Goal: Information Seeking & Learning: Learn about a topic

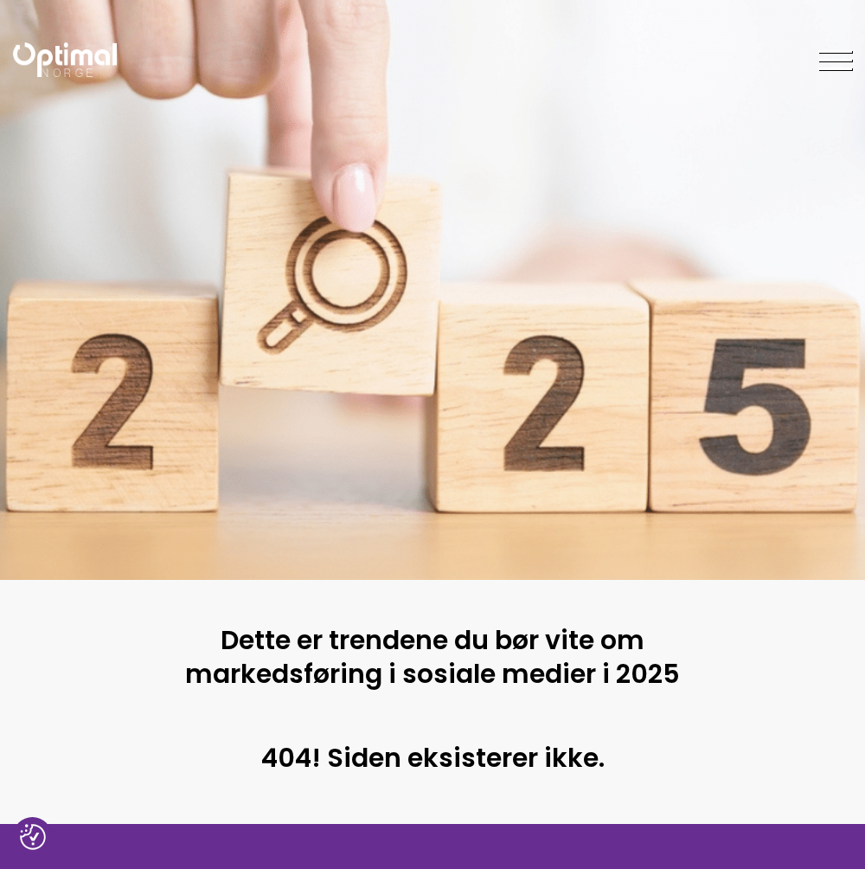
click at [31, 50] on img at bounding box center [65, 59] width 104 height 35
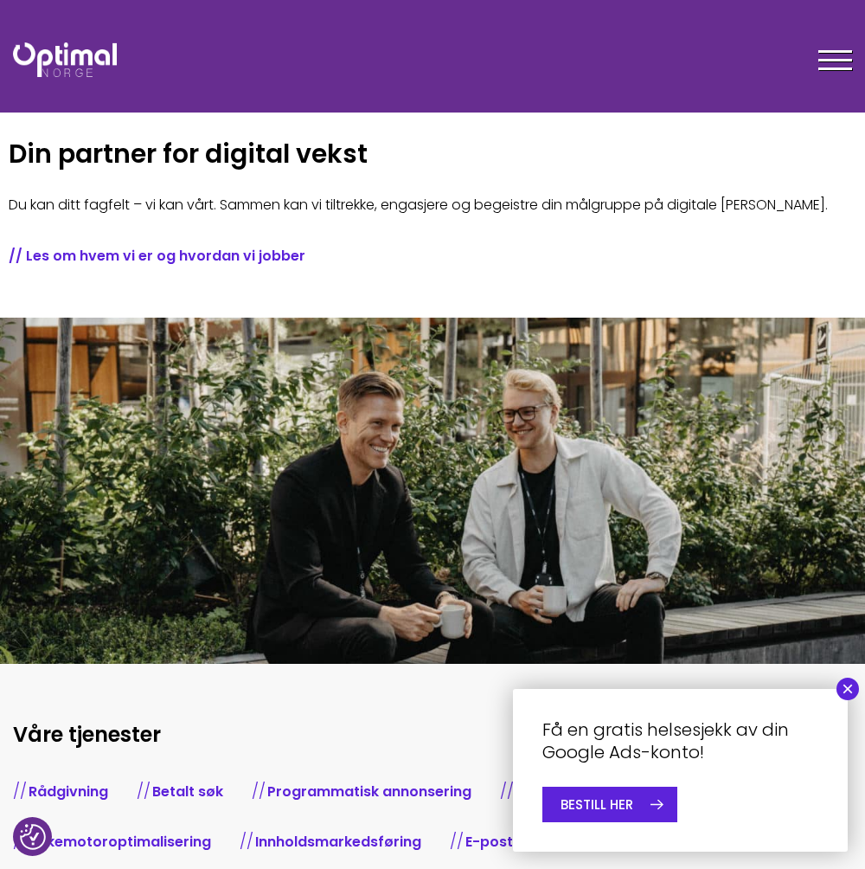
click at [828, 65] on div at bounding box center [836, 63] width 34 height 43
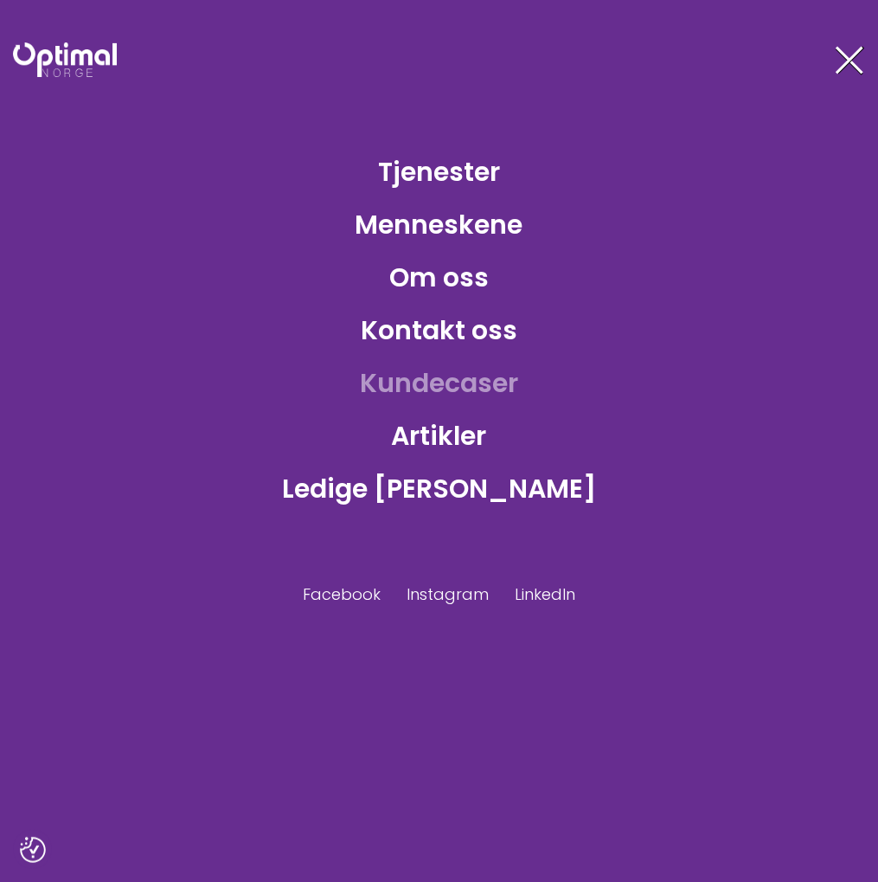
click at [484, 382] on link "Kundecaser" at bounding box center [439, 383] width 186 height 56
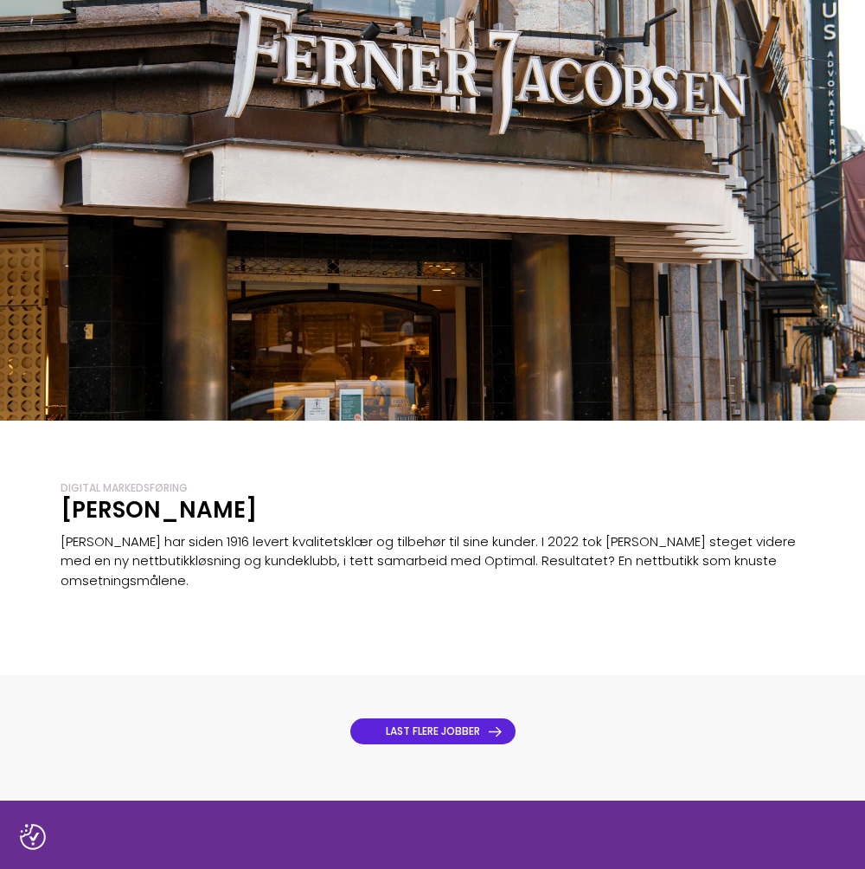
scroll to position [2336, 0]
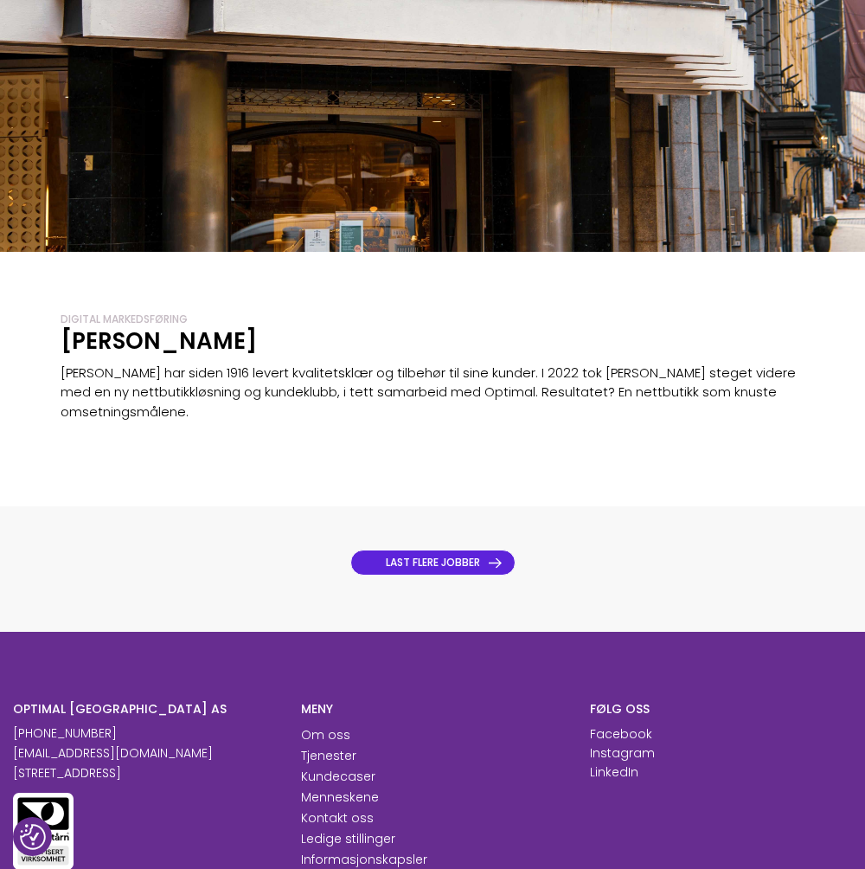
click at [450, 565] on link "LAST FLERE JOBBER" at bounding box center [432, 562] width 165 height 26
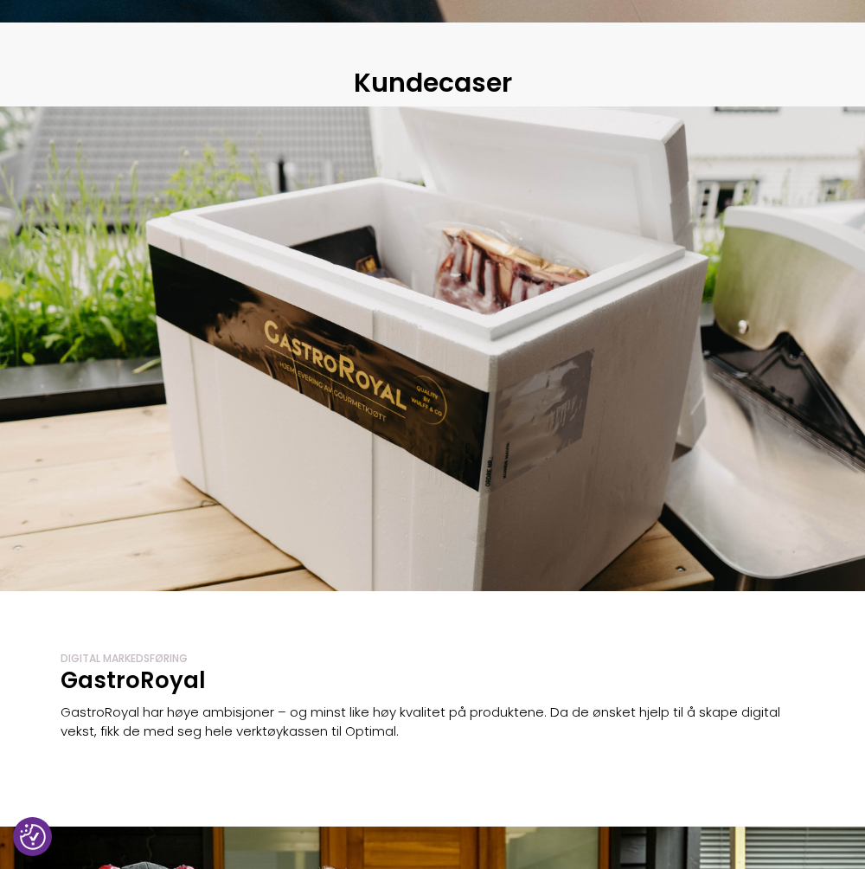
scroll to position [606, 0]
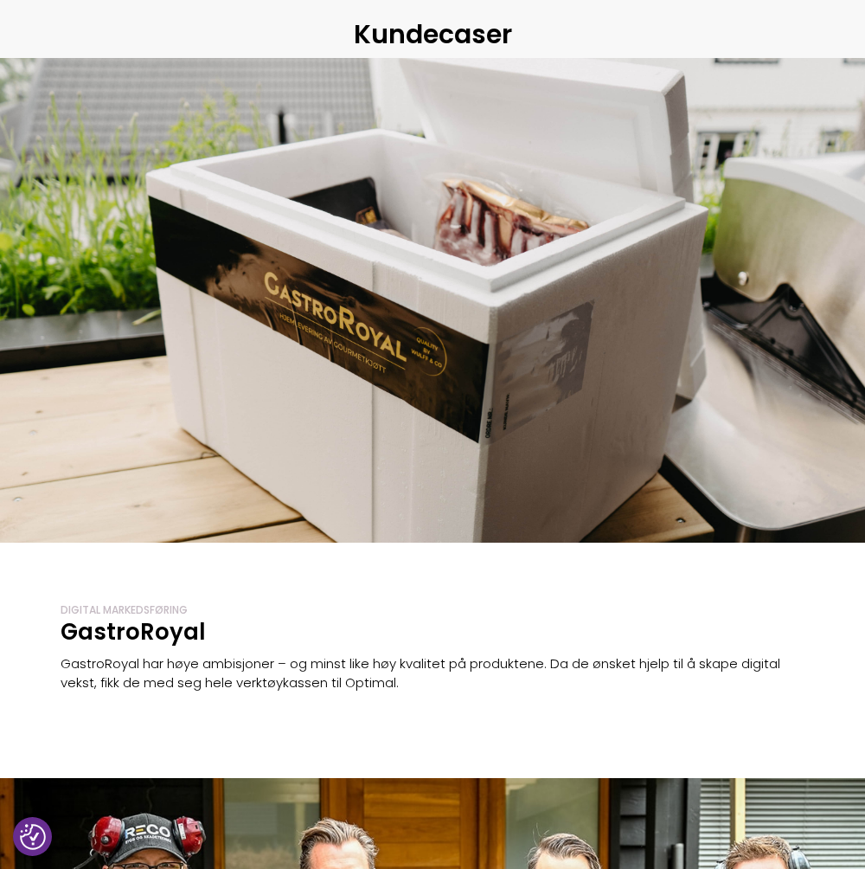
click at [319, 481] on div at bounding box center [432, 300] width 865 height 485
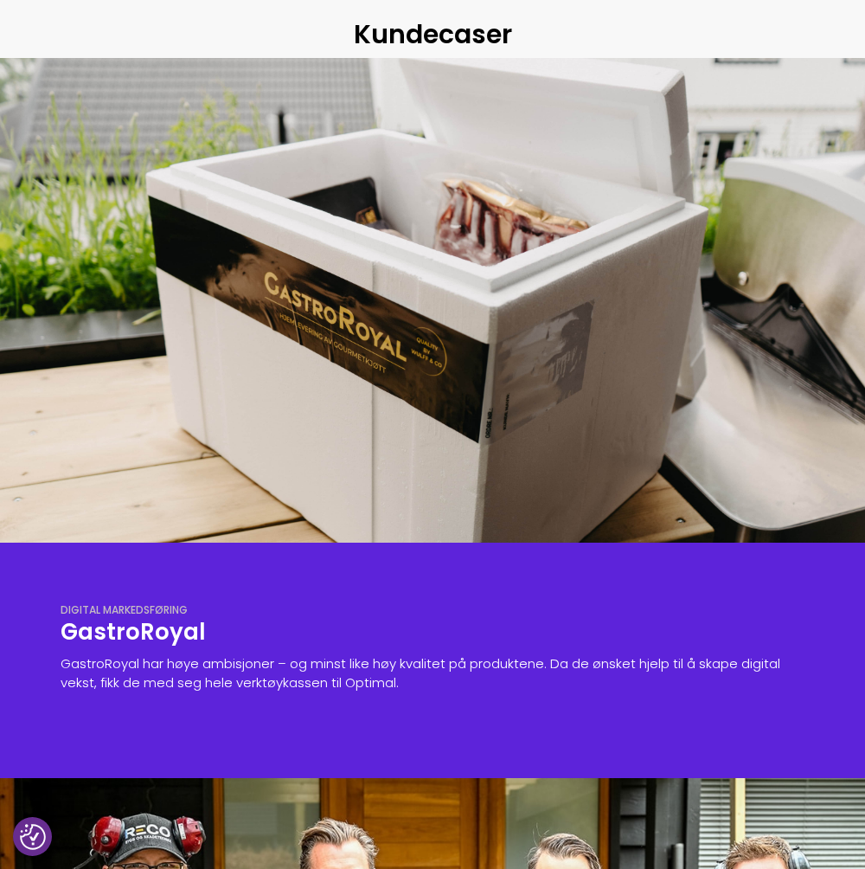
click at [354, 664] on p "GastroRoyal har høye ambisjoner – og minst like høy kvalitet på produktene. Da …" at bounding box center [433, 673] width 744 height 39
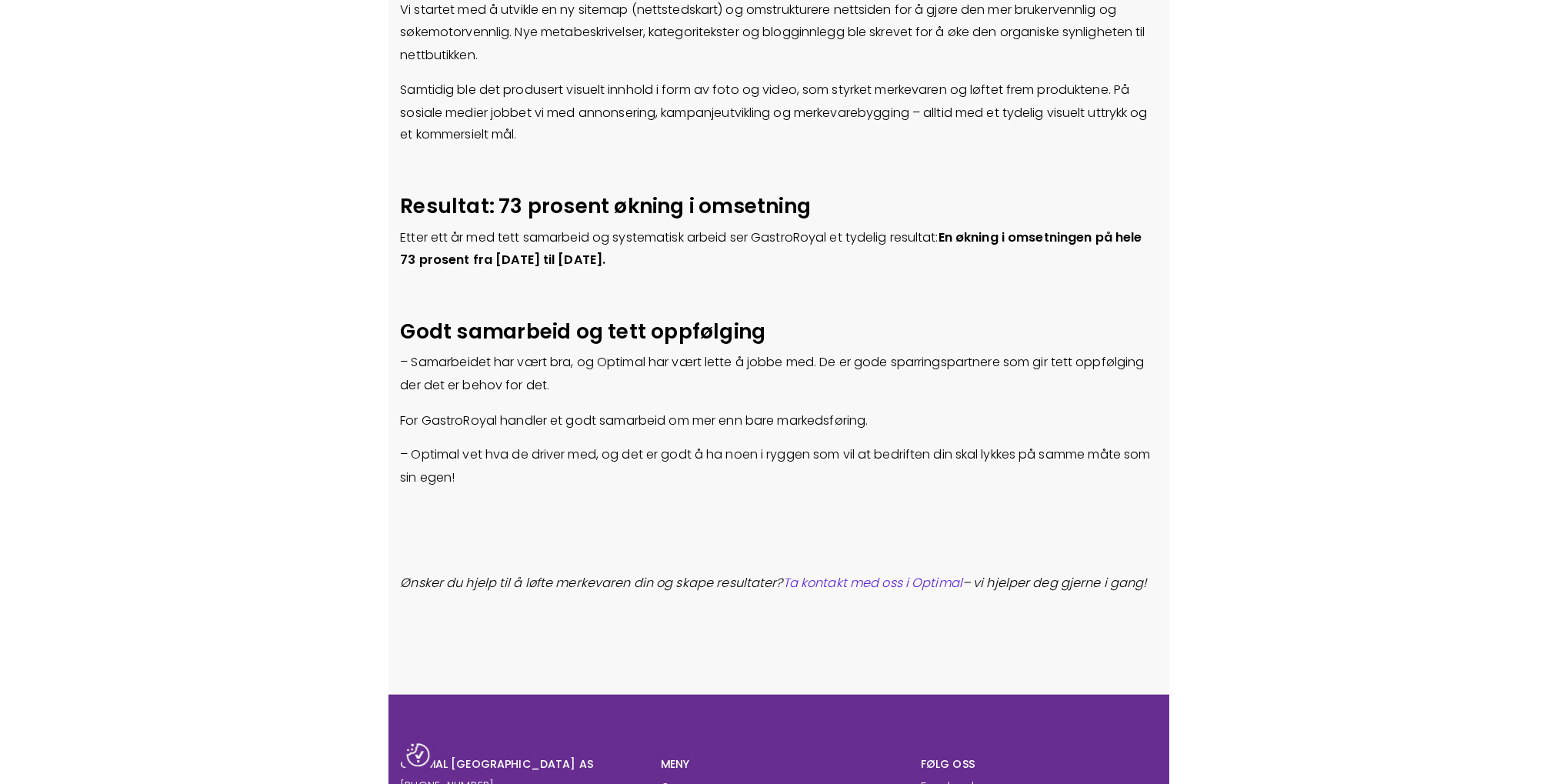
scroll to position [1081, 0]
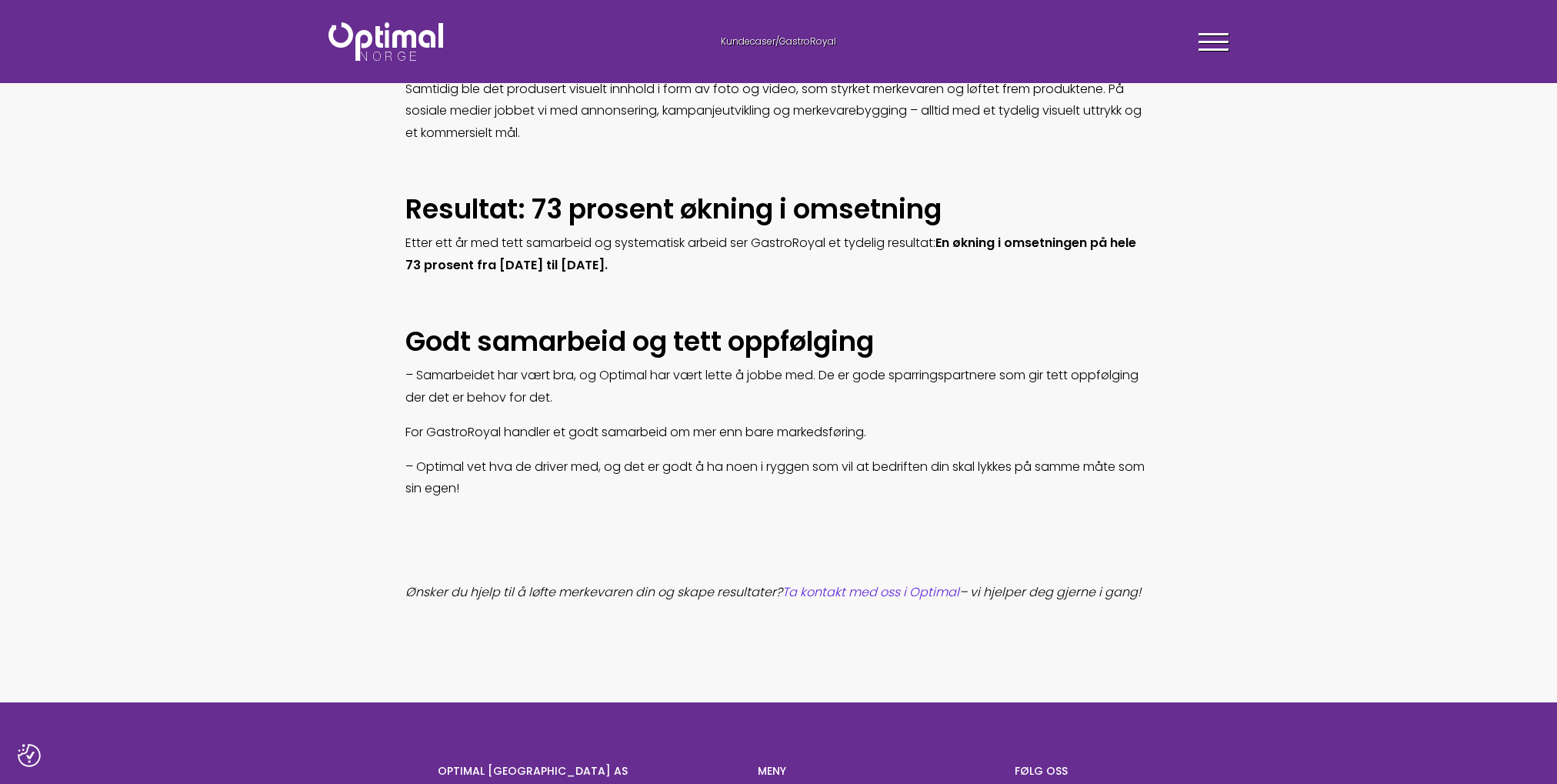
drag, startPoint x: 134, startPoint y: 391, endPoint x: 173, endPoint y: 396, distance: 39.3
click at [173, 396] on section "GastroRoyal leverer førsteklasses gourmetkjøtt til privatmarkedet og er eid av …" at bounding box center [778, 118] width 1557 height 1169
